Goal: Information Seeking & Learning: Check status

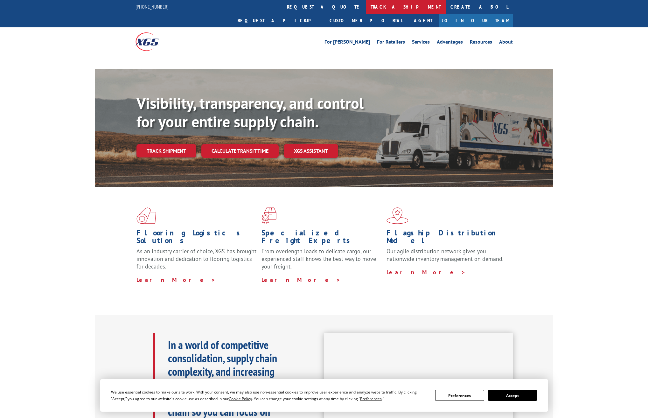
click at [366, 9] on link "track a shipment" at bounding box center [406, 7] width 80 height 14
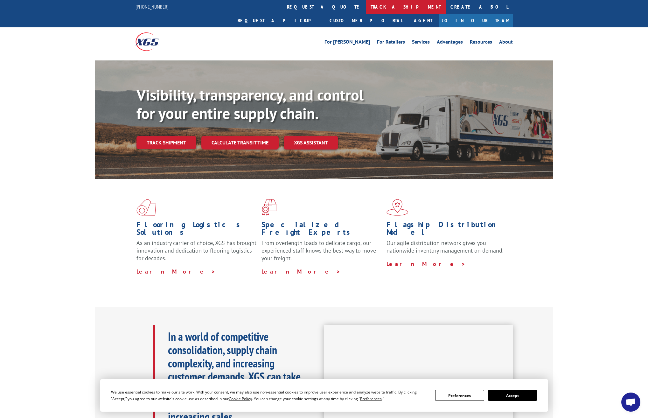
click at [366, 4] on link "track a shipment" at bounding box center [406, 7] width 80 height 14
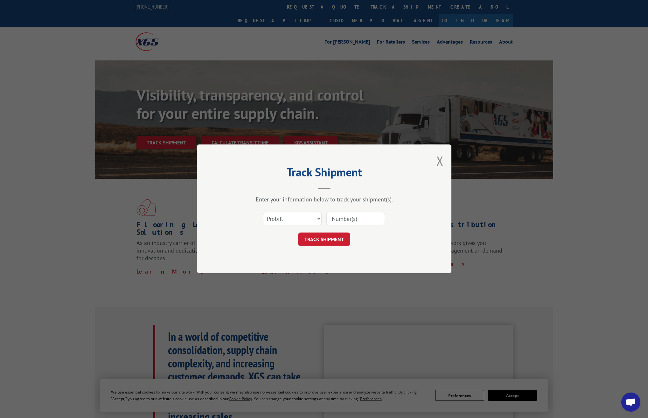
drag, startPoint x: 373, startPoint y: 223, endPoint x: 362, endPoint y: 223, distance: 10.8
click at [372, 222] on input at bounding box center [355, 218] width 59 height 13
paste input "17673552"
type input "17673552"
click at [324, 236] on button "TRACK SHIPMENT" at bounding box center [324, 239] width 52 height 13
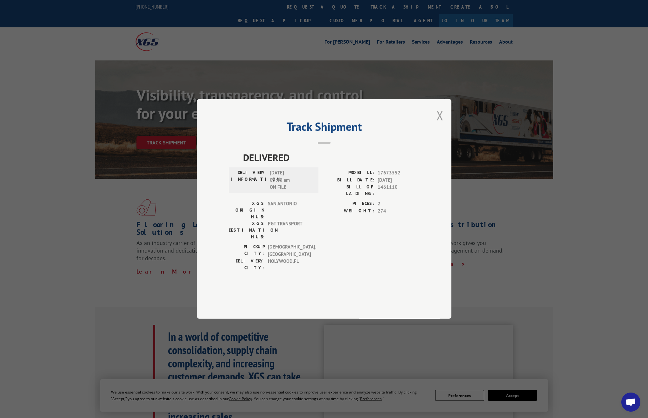
click at [442, 124] on button "Close modal" at bounding box center [440, 115] width 7 height 17
